Goal: Communication & Community: Answer question/provide support

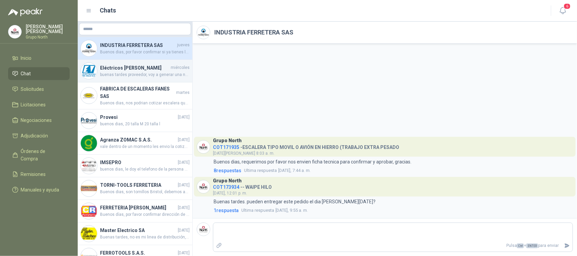
click at [146, 72] on span "buenas tardes proveedor, voy a generar una nueva solicitud de amarras negras, p…" at bounding box center [145, 75] width 90 height 6
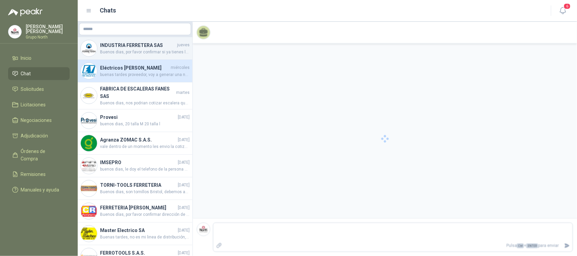
click at [132, 47] on h4 "INDUSTRIA FERRETERA SAS" at bounding box center [138, 45] width 76 height 7
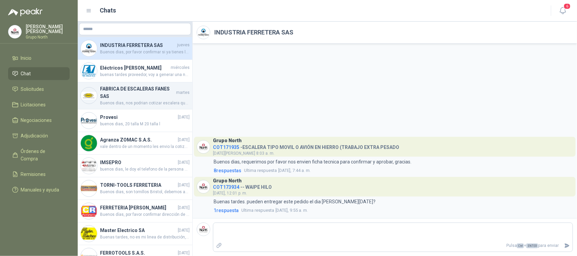
click at [121, 97] on h4 "FABRICA DE ESCALERAS FANES SAS" at bounding box center [137, 92] width 75 height 15
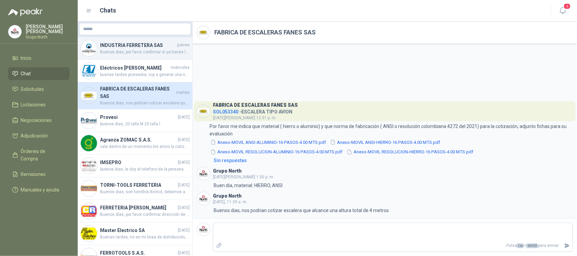
click at [121, 48] on h4 "INDUSTRIA FERRETERA SAS" at bounding box center [138, 45] width 76 height 7
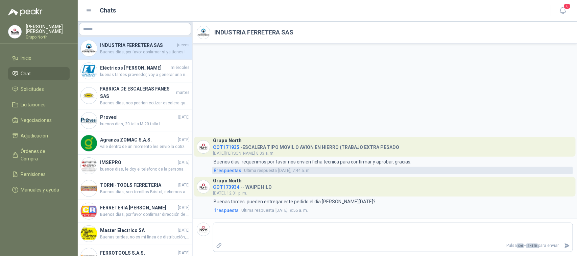
click at [228, 171] on span "8 respuesta s" at bounding box center [228, 170] width 28 height 7
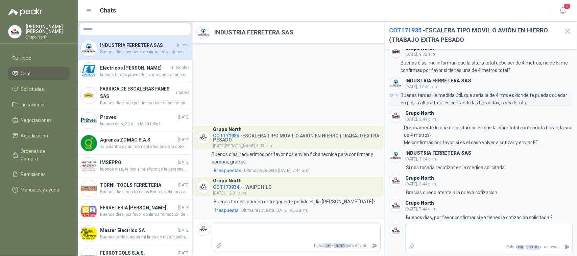
scroll to position [87, 0]
click at [570, 30] on icon "button" at bounding box center [567, 31] width 8 height 8
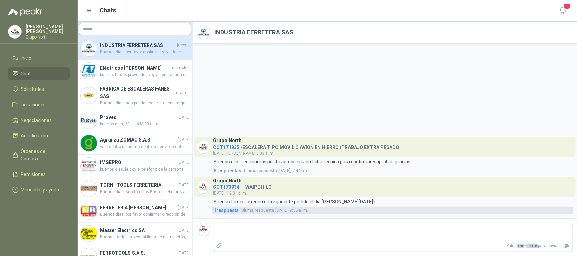
click at [227, 212] on span "1 respuesta" at bounding box center [226, 210] width 25 height 7
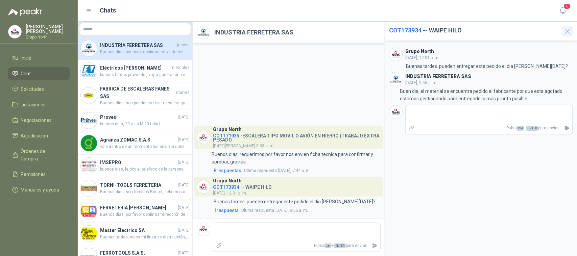
click at [567, 27] on icon "button" at bounding box center [567, 31] width 8 height 8
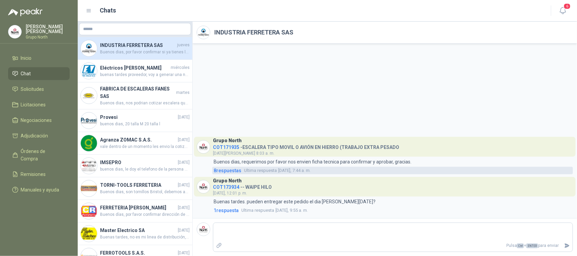
click at [231, 172] on span "8 respuesta s" at bounding box center [228, 170] width 28 height 7
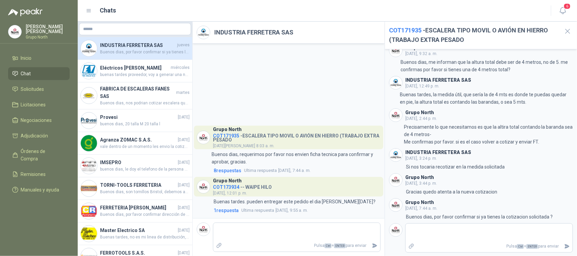
scroll to position [87, 0]
drag, startPoint x: 407, startPoint y: 216, endPoint x: 553, endPoint y: 217, distance: 145.7
click at [554, 217] on div "7:44 Buenos dias, por favor confirmar si ya tienes la cotizacion solicitada ?" at bounding box center [481, 216] width 184 height 7
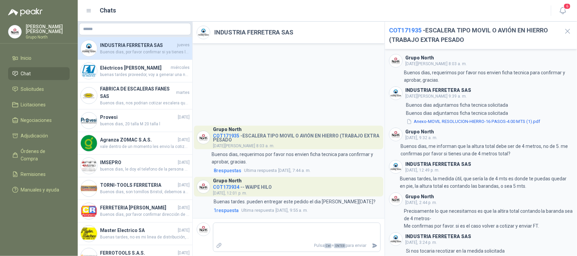
scroll to position [0, 0]
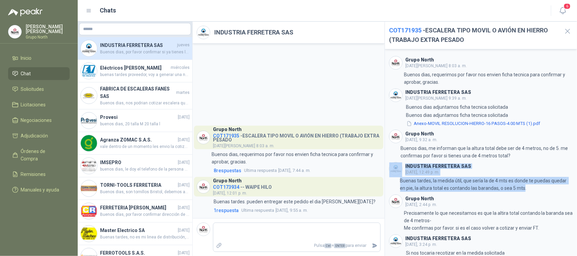
drag, startPoint x: 525, startPoint y: 188, endPoint x: 391, endPoint y: 168, distance: 135.4
click at [391, 168] on div "INDUSTRIA FERRETERA SAS [DATE], 12:49 p. m. 12:49 Buenas tardes, la medida útil…" at bounding box center [481, 177] width 184 height 30
click at [520, 189] on p "Buenas tardes, la medida útil, que sería la de 4 mts es donde te puedas quedar …" at bounding box center [486, 184] width 172 height 15
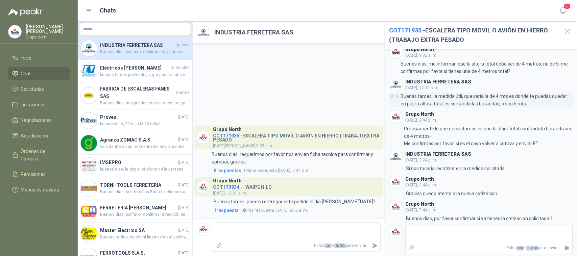
scroll to position [87, 0]
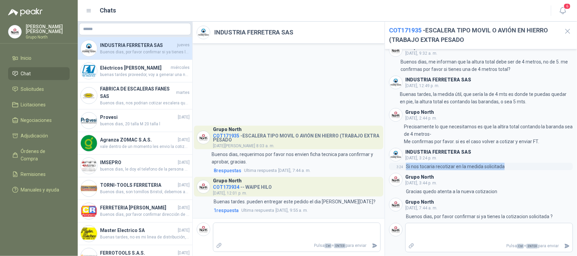
drag, startPoint x: 406, startPoint y: 165, endPoint x: 507, endPoint y: 169, distance: 100.8
click at [507, 169] on div "3:24 Si nos tocaria recotizar en la medida solicitada" at bounding box center [481, 166] width 184 height 7
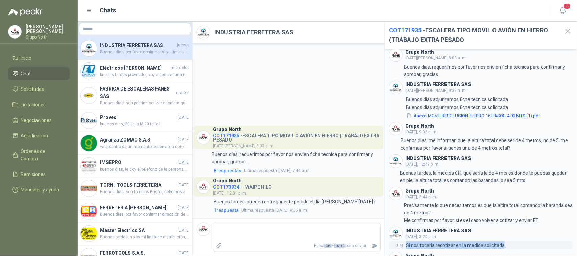
scroll to position [0, 0]
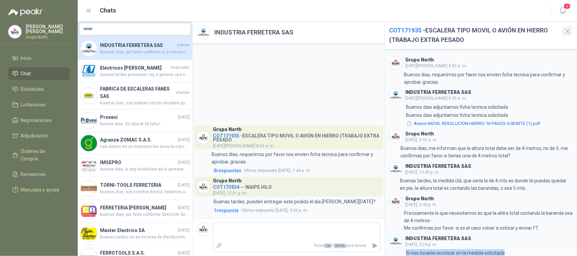
click at [570, 29] on icon "button" at bounding box center [567, 31] width 8 height 8
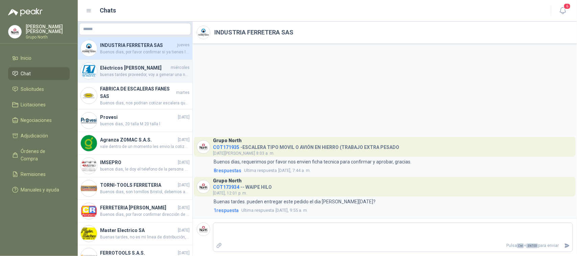
click at [123, 73] on span "buenas tardes proveedor, voy a generar una nueva solicitud de amarras negras, p…" at bounding box center [145, 75] width 90 height 6
